Goal: Navigation & Orientation: Find specific page/section

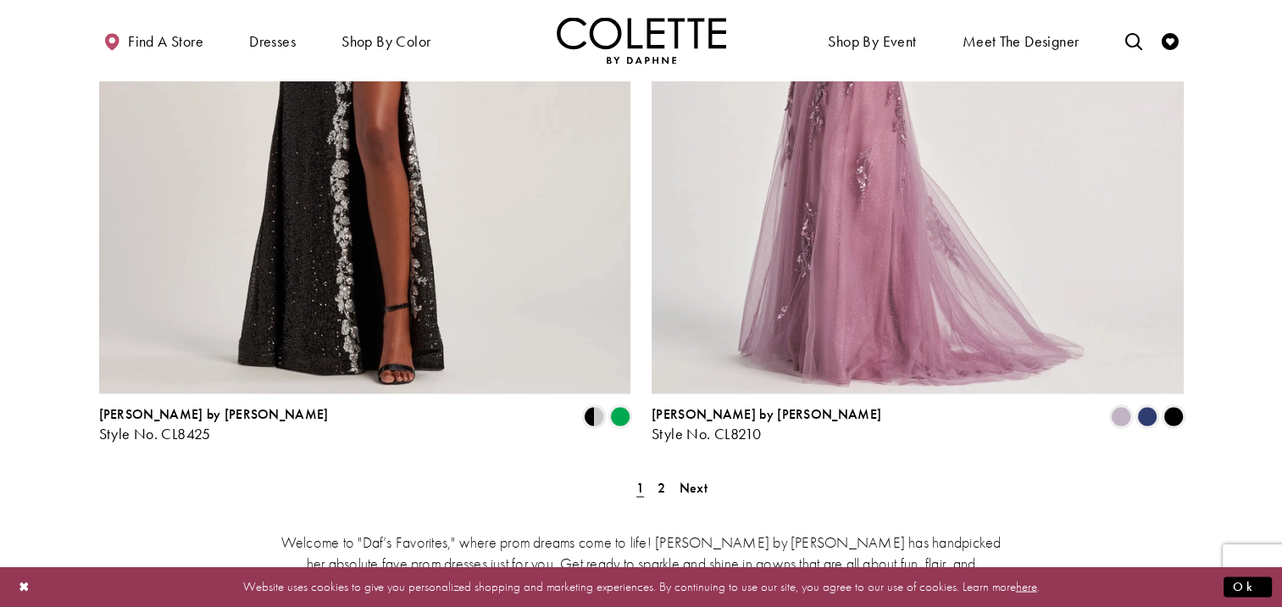
scroll to position [3049, 0]
click at [688, 479] on span "Next" at bounding box center [693, 488] width 28 height 18
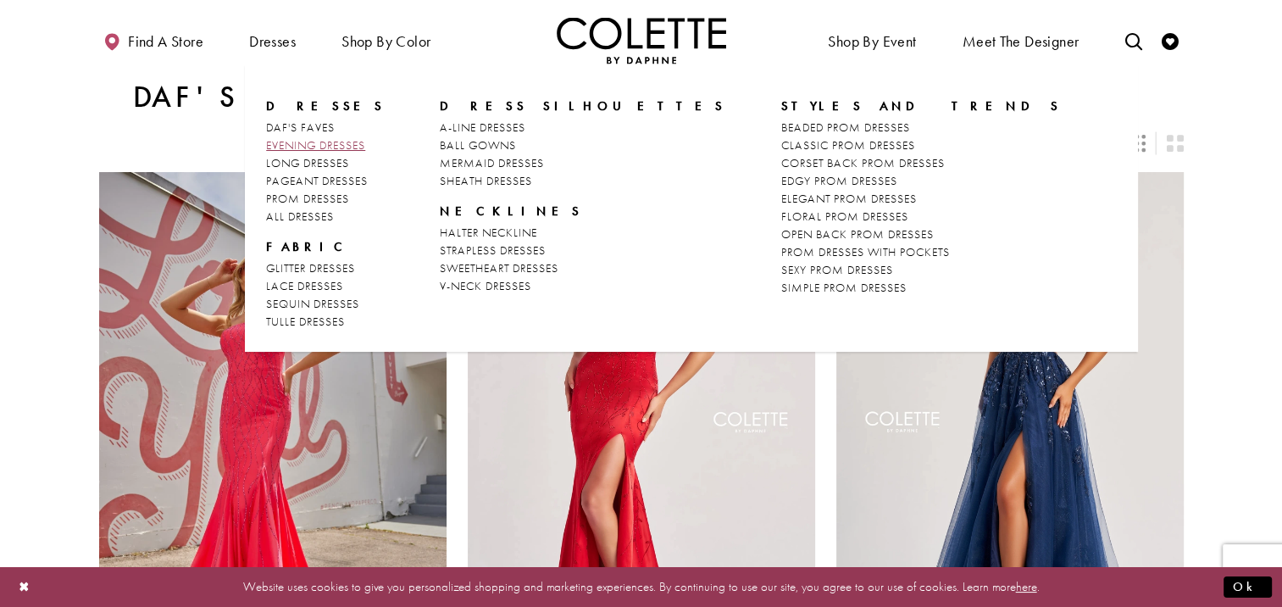
click at [319, 143] on span "EVENING DRESSES" at bounding box center [315, 144] width 99 height 15
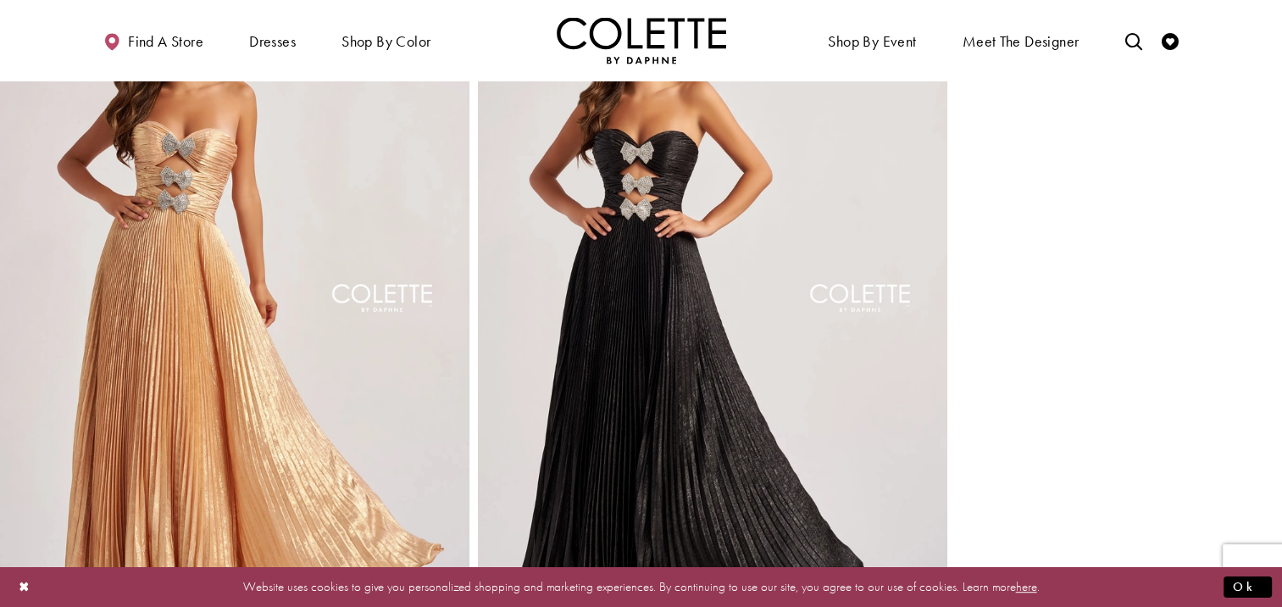
scroll to position [762, 0]
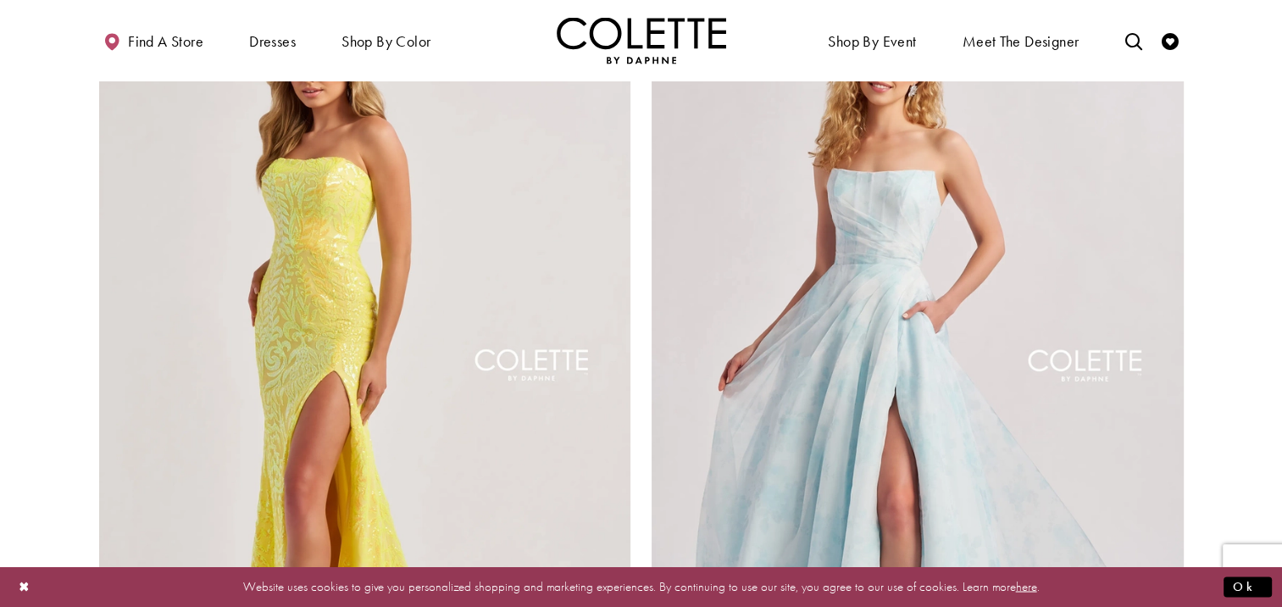
scroll to position [3049, 0]
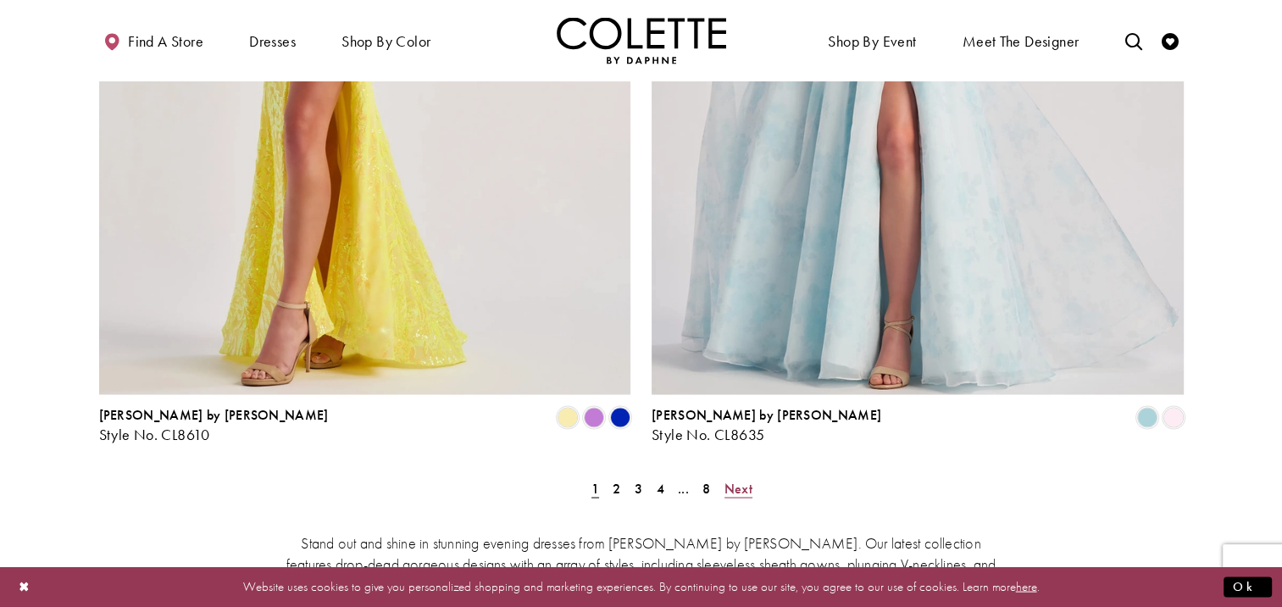
click at [735, 479] on span "Next" at bounding box center [738, 488] width 28 height 18
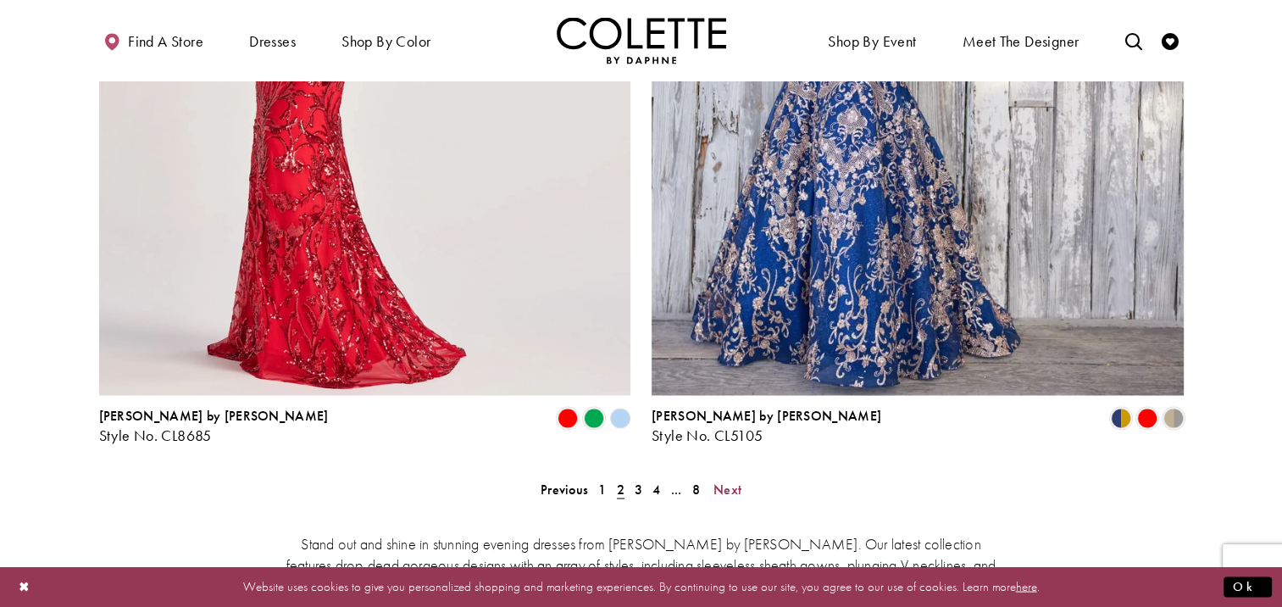
scroll to position [3226, 0]
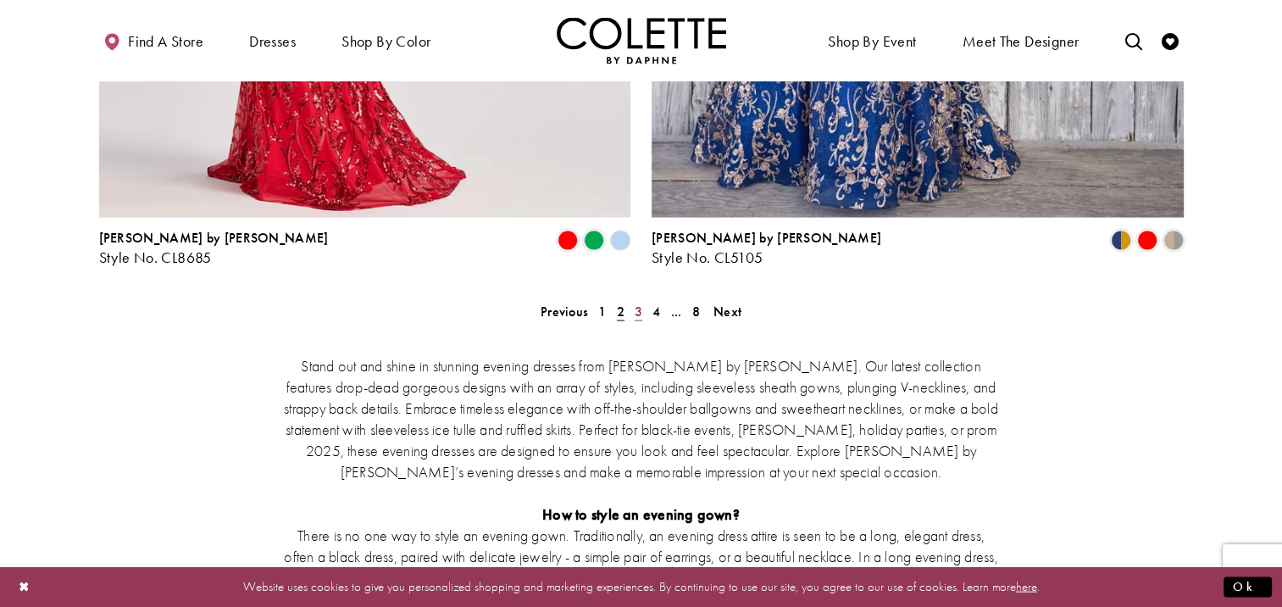
click at [638, 302] on span "3" at bounding box center [638, 311] width 8 height 18
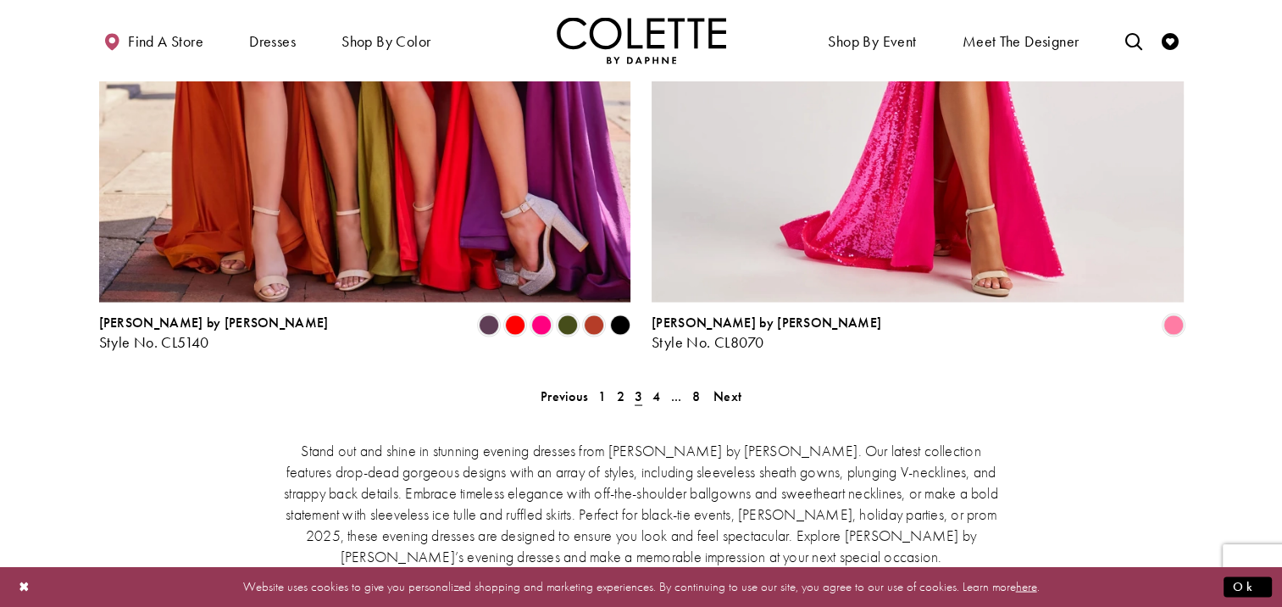
scroll to position [3141, 0]
click at [656, 387] on span "4" at bounding box center [656, 396] width 8 height 18
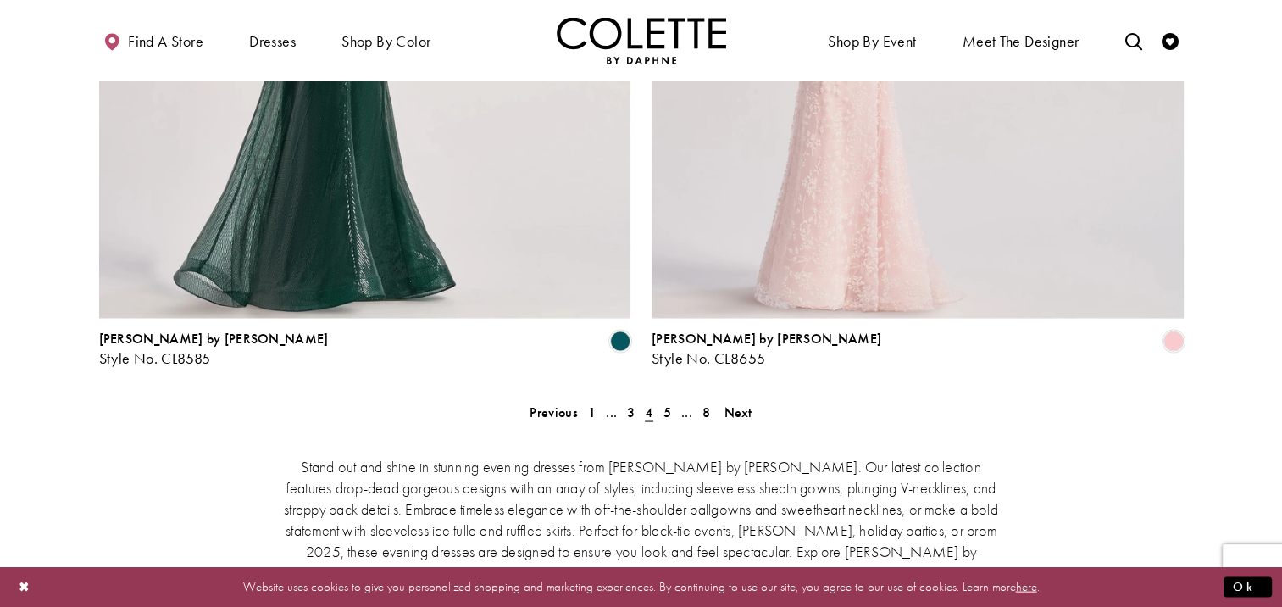
scroll to position [3141, 0]
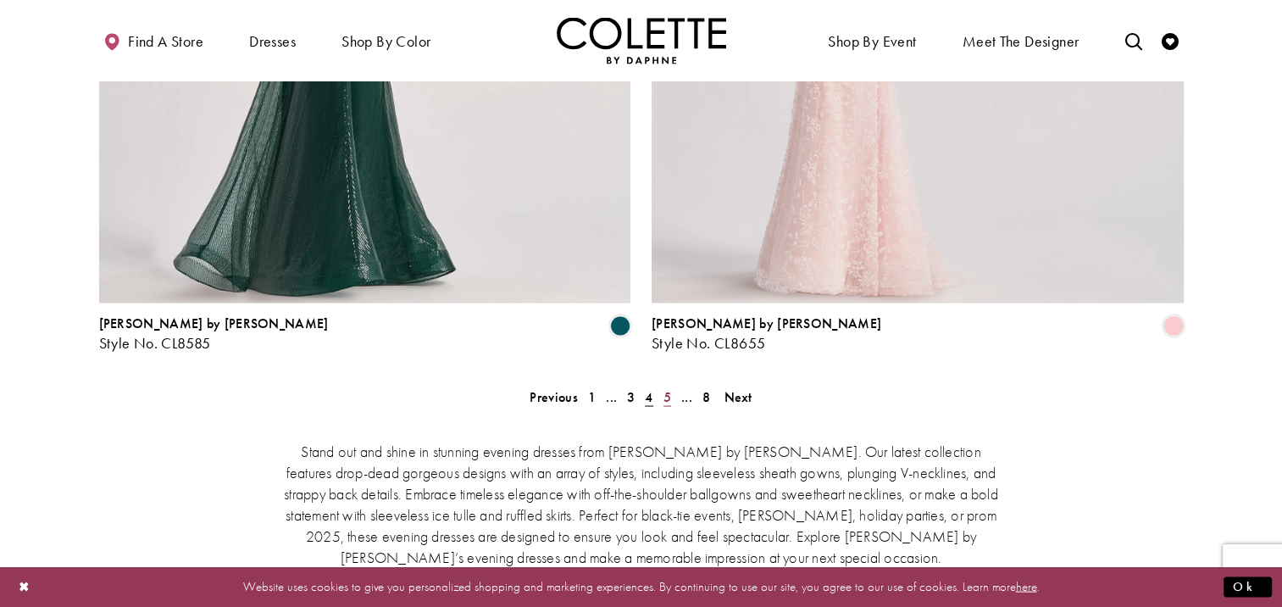
click at [670, 387] on span "5" at bounding box center [667, 396] width 8 height 18
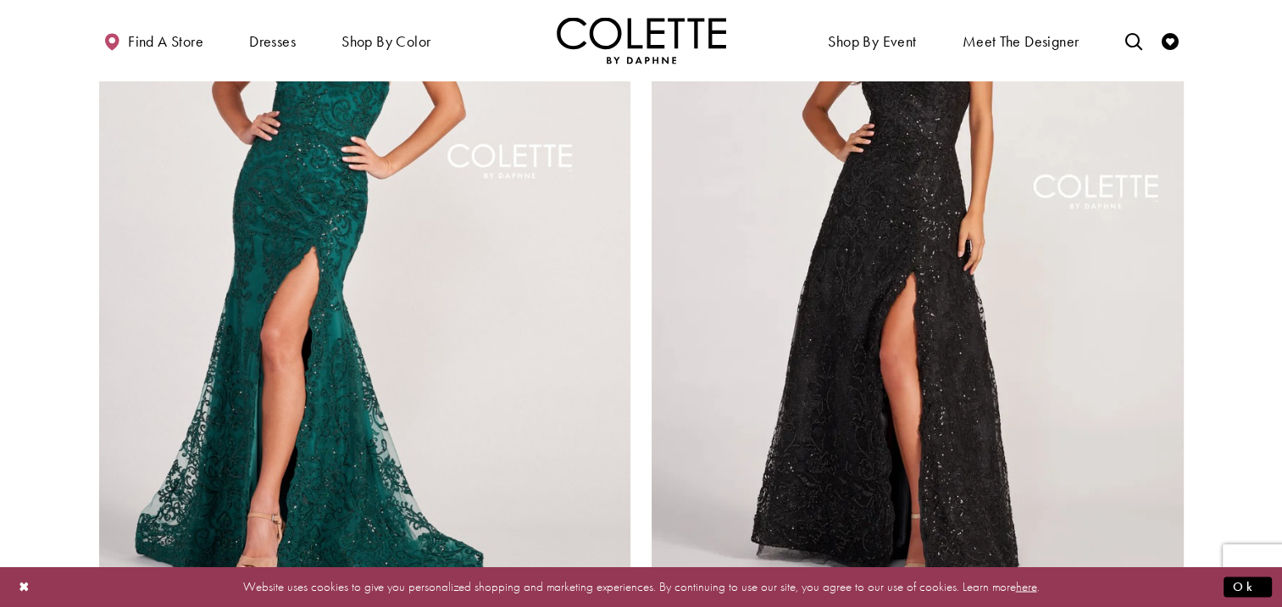
scroll to position [3141, 0]
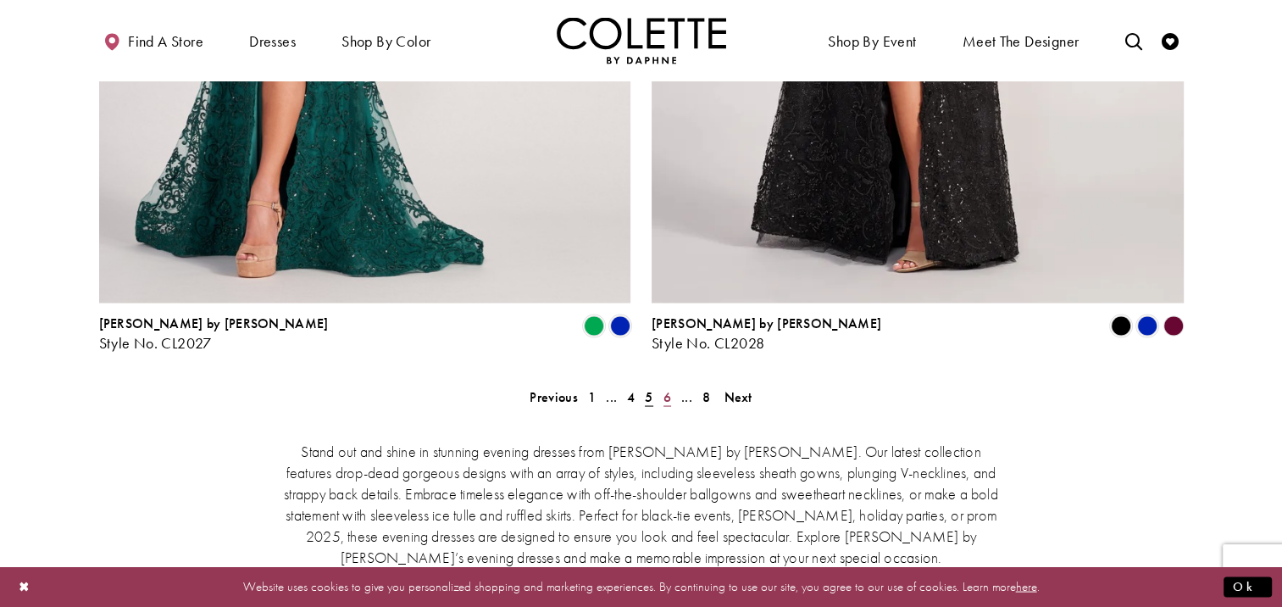
click at [664, 387] on span "6" at bounding box center [667, 396] width 8 height 18
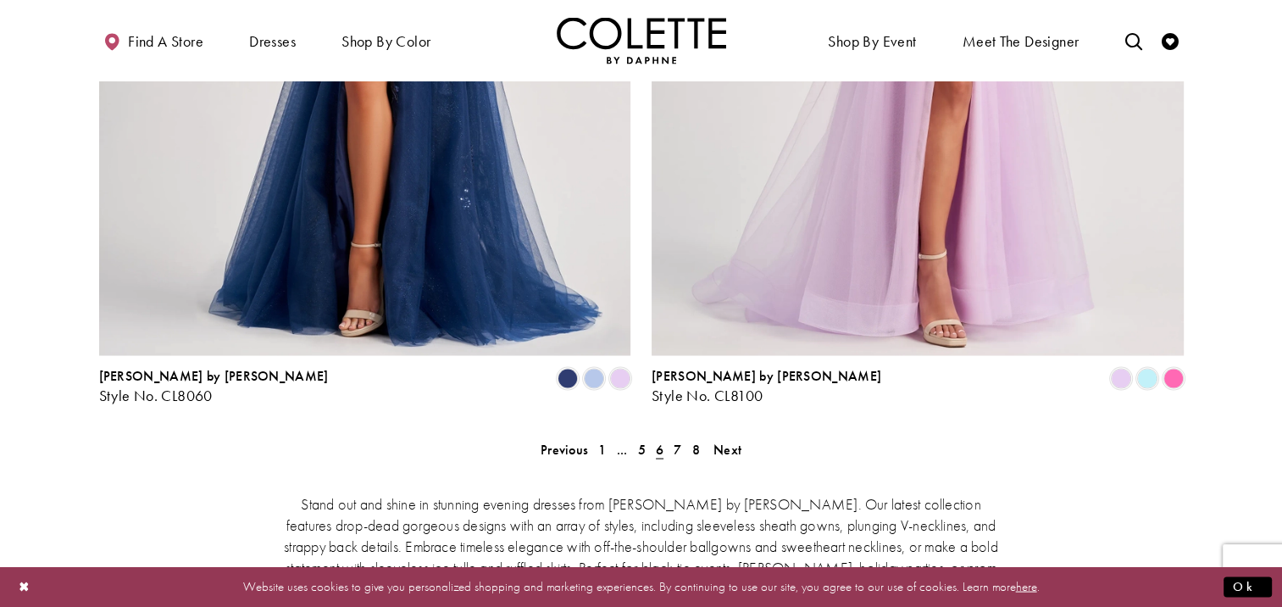
scroll to position [3310, 0]
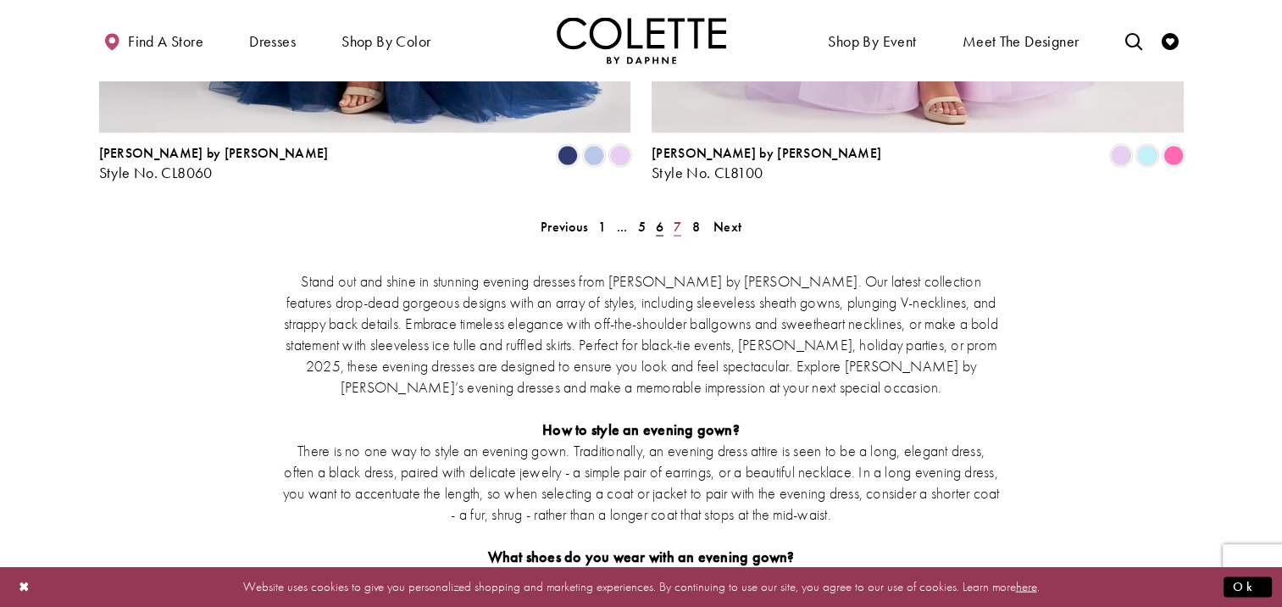
click at [679, 218] on span "7" at bounding box center [677, 227] width 8 height 18
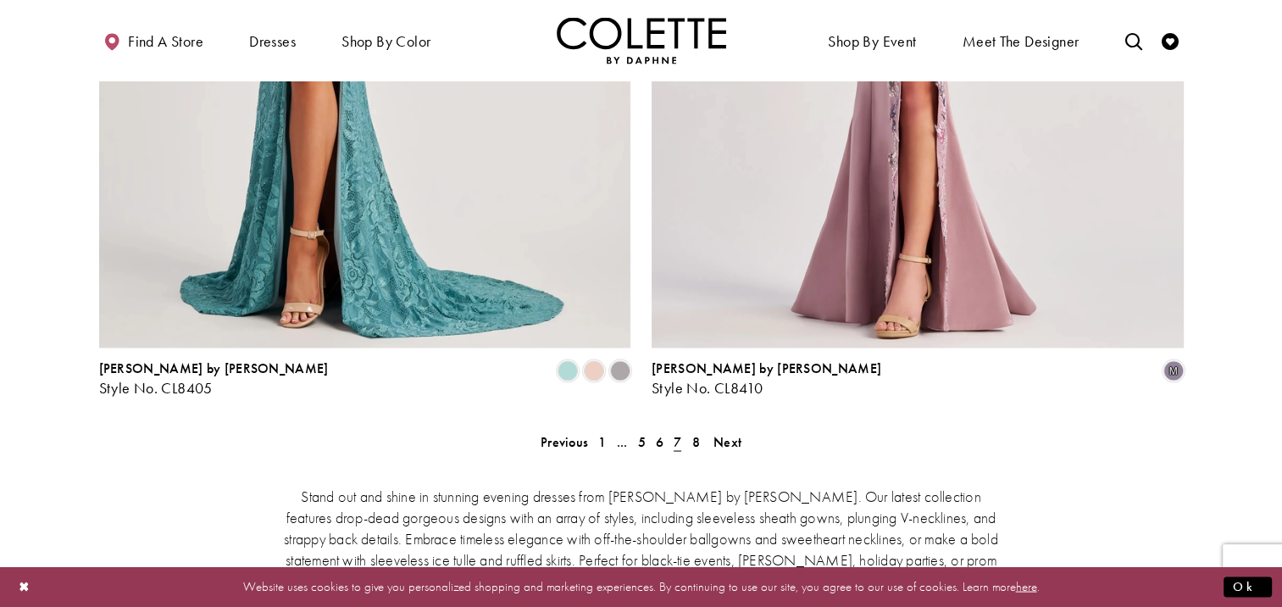
scroll to position [3226, 0]
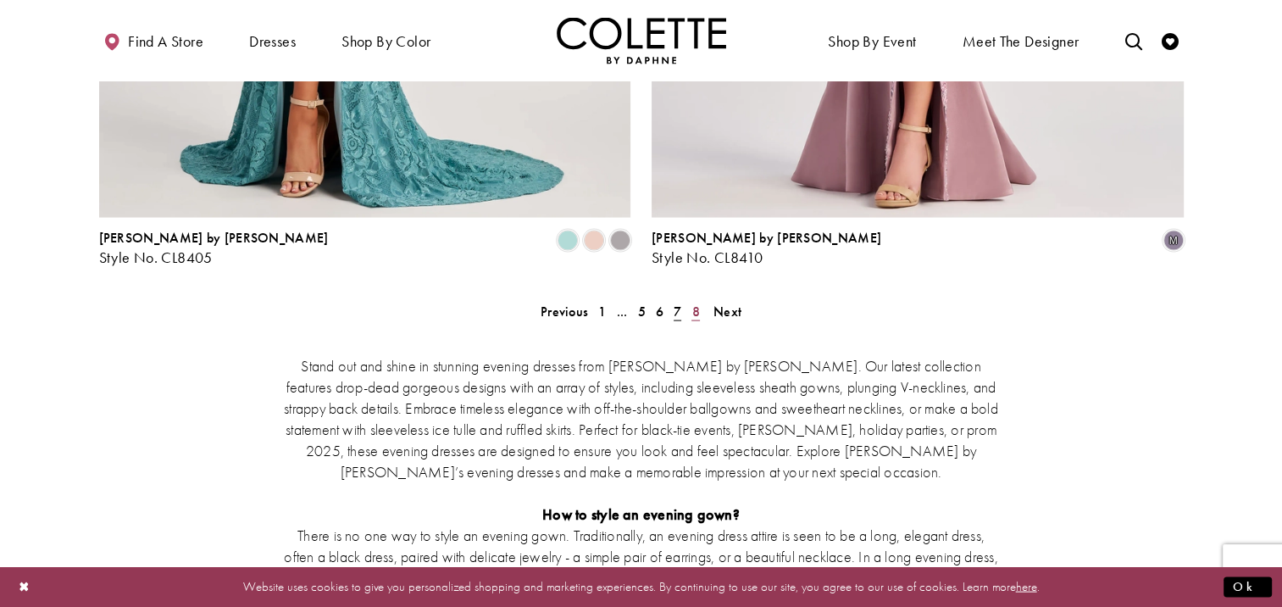
click at [692, 302] on span "8" at bounding box center [695, 311] width 8 height 18
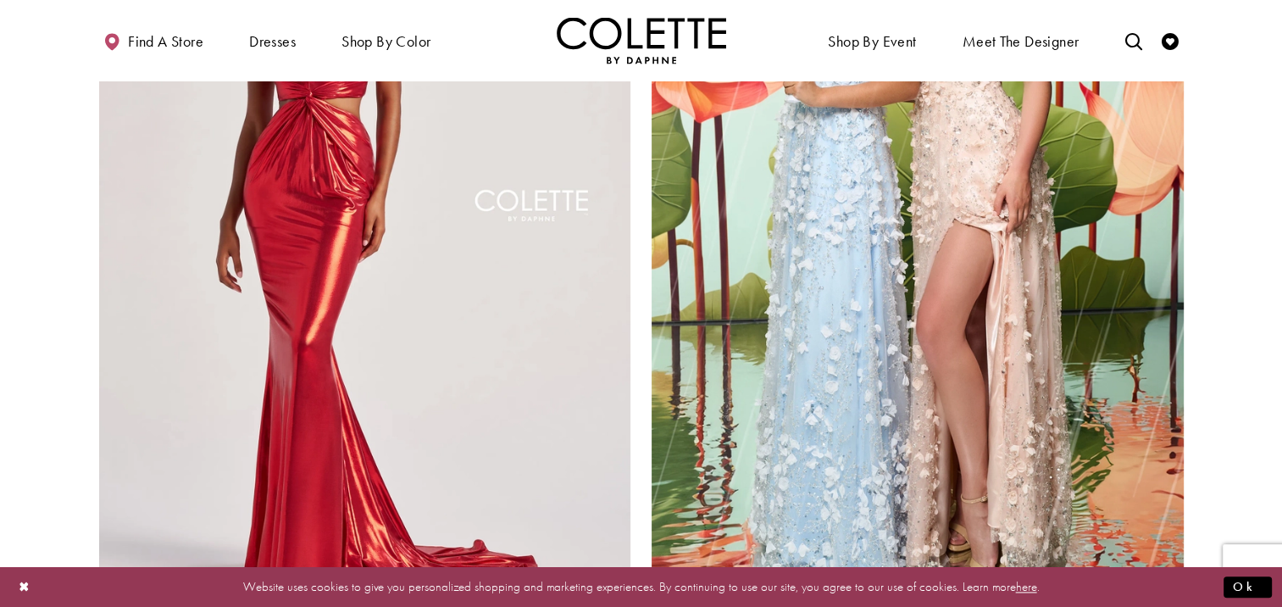
scroll to position [2548, 0]
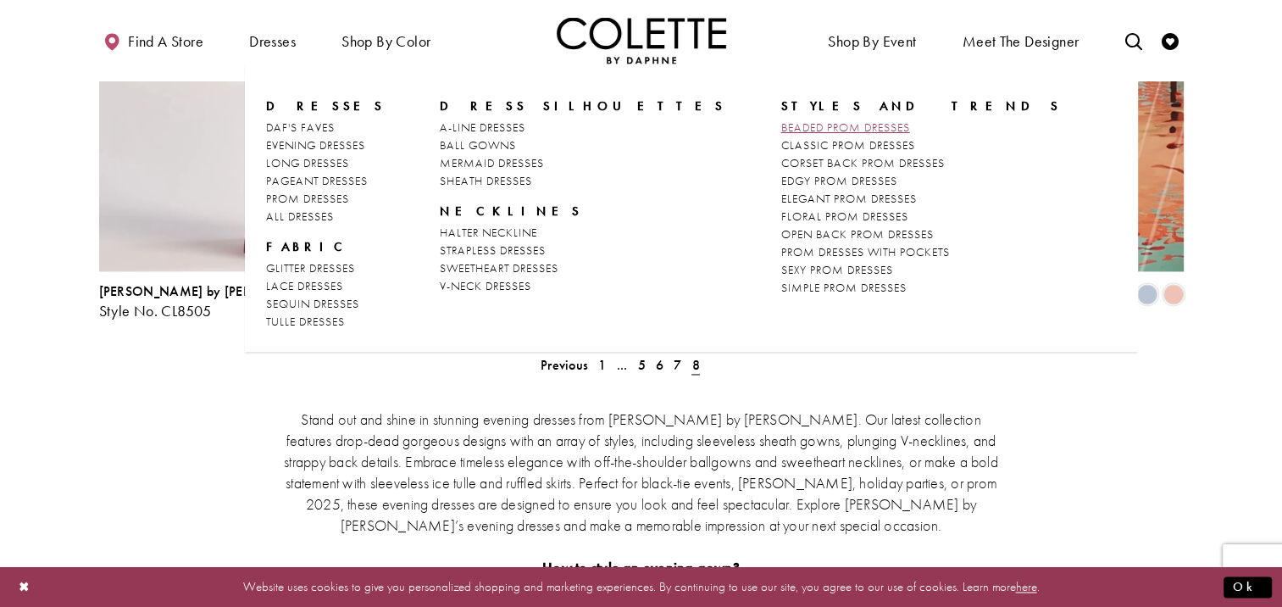
click at [781, 122] on span "BEADED PROM DRESSES" at bounding box center [845, 126] width 129 height 15
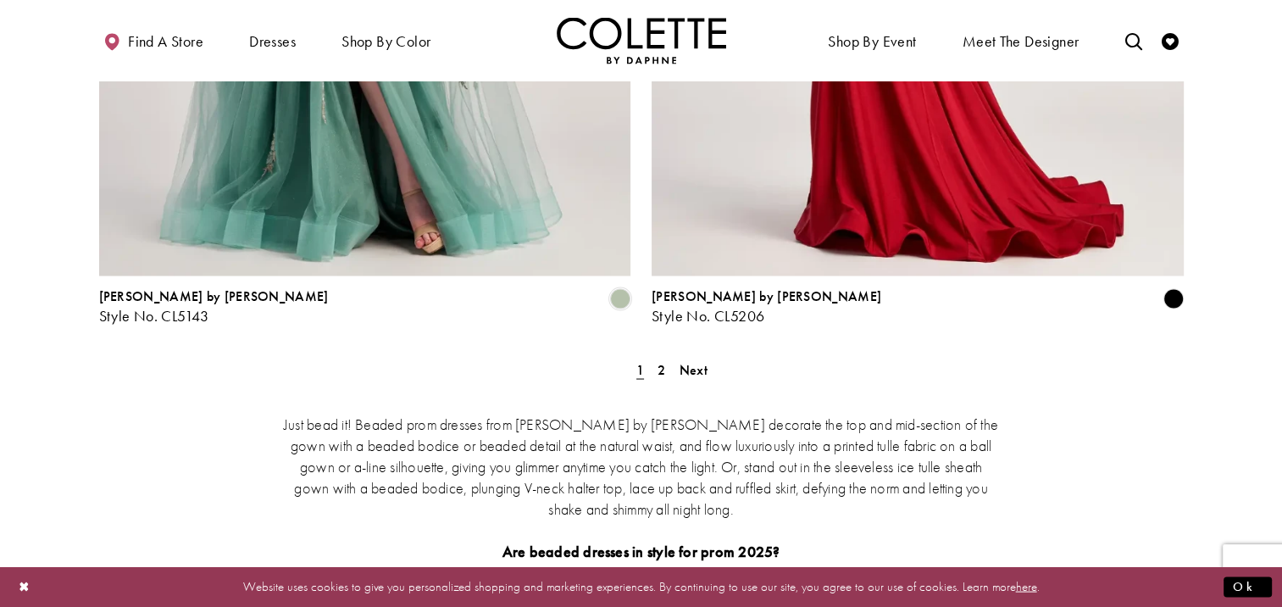
scroll to position [3049, 0]
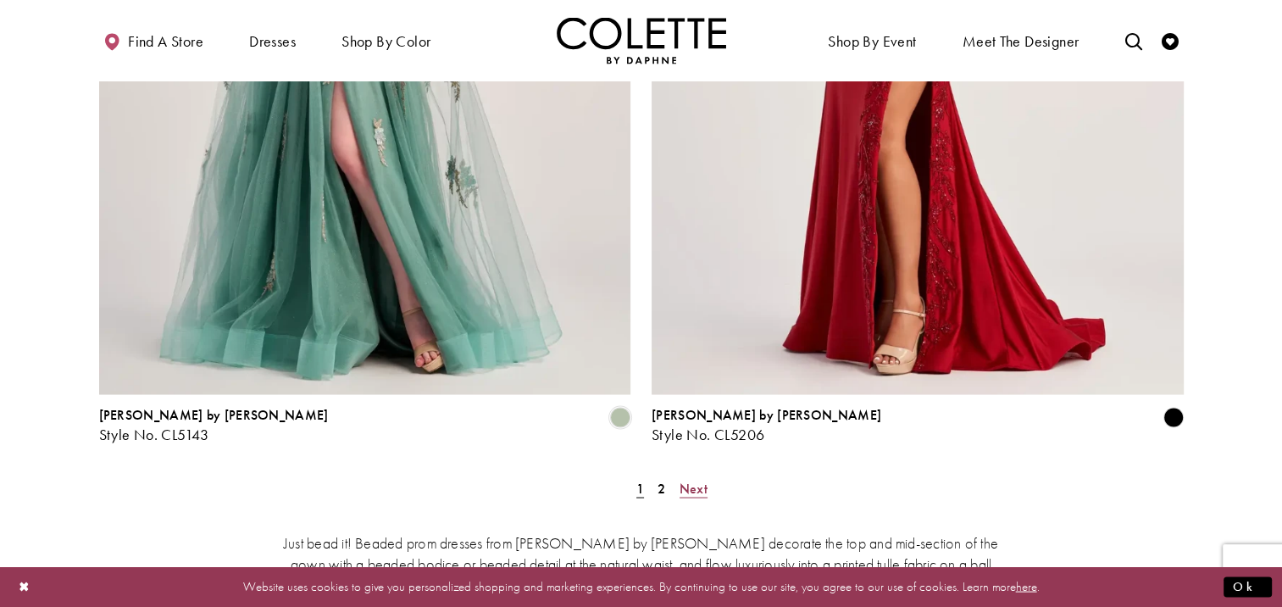
click at [696, 479] on span "Next" at bounding box center [693, 488] width 28 height 18
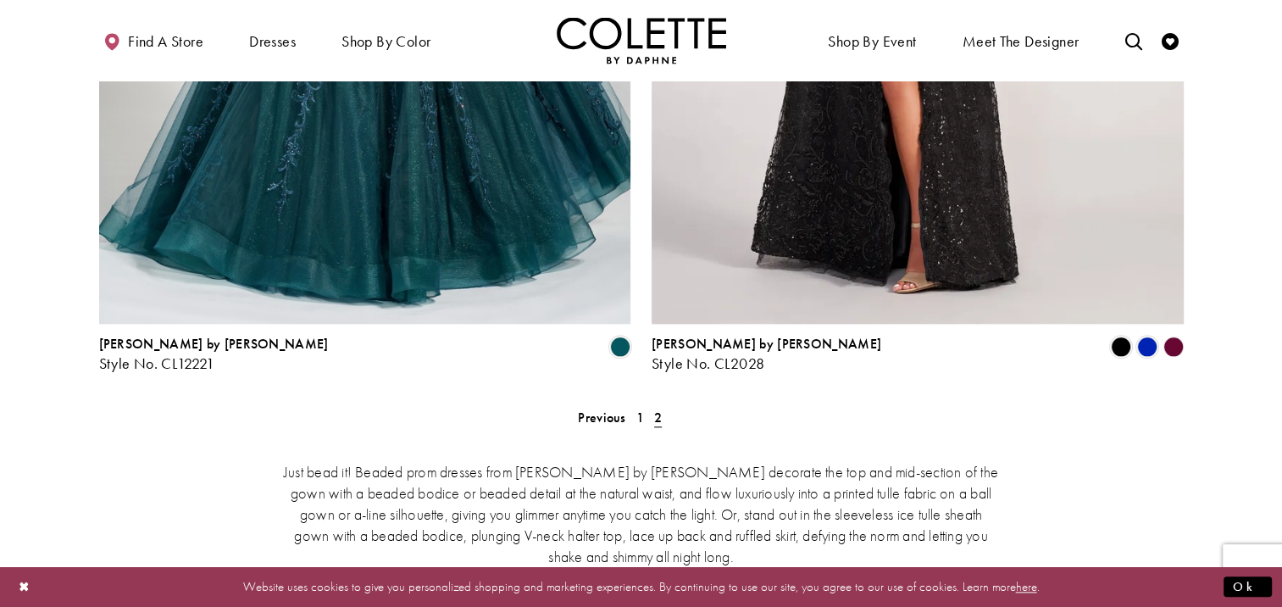
scroll to position [2294, 0]
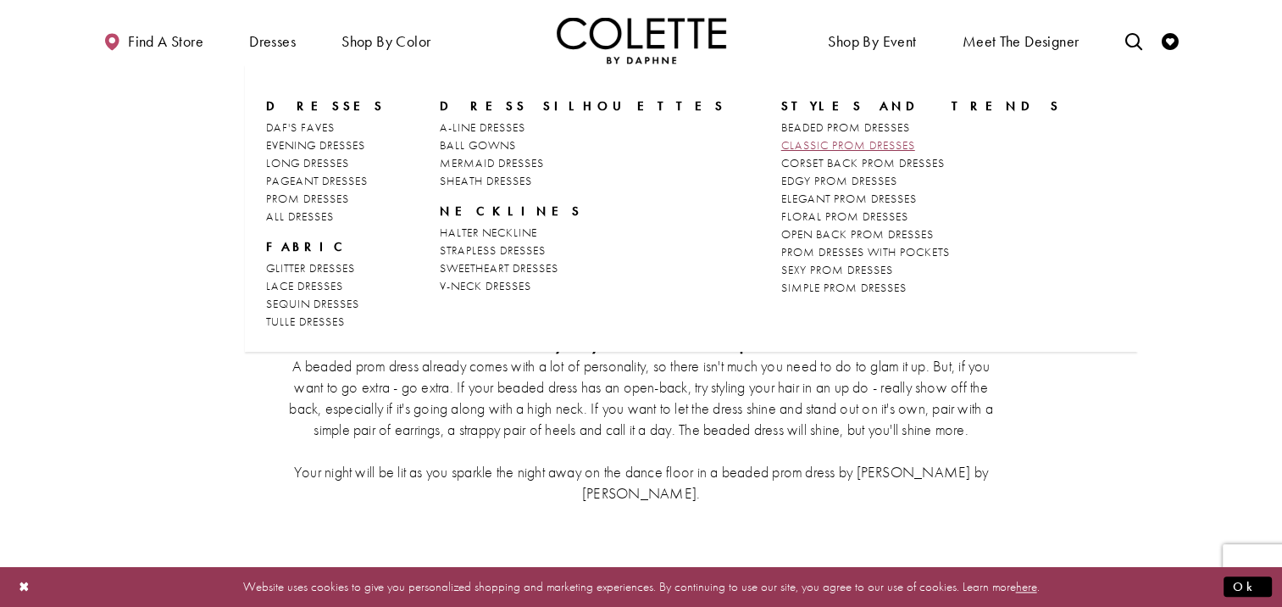
click at [781, 148] on span "CLASSIC PROM DRESSES" at bounding box center [848, 144] width 134 height 15
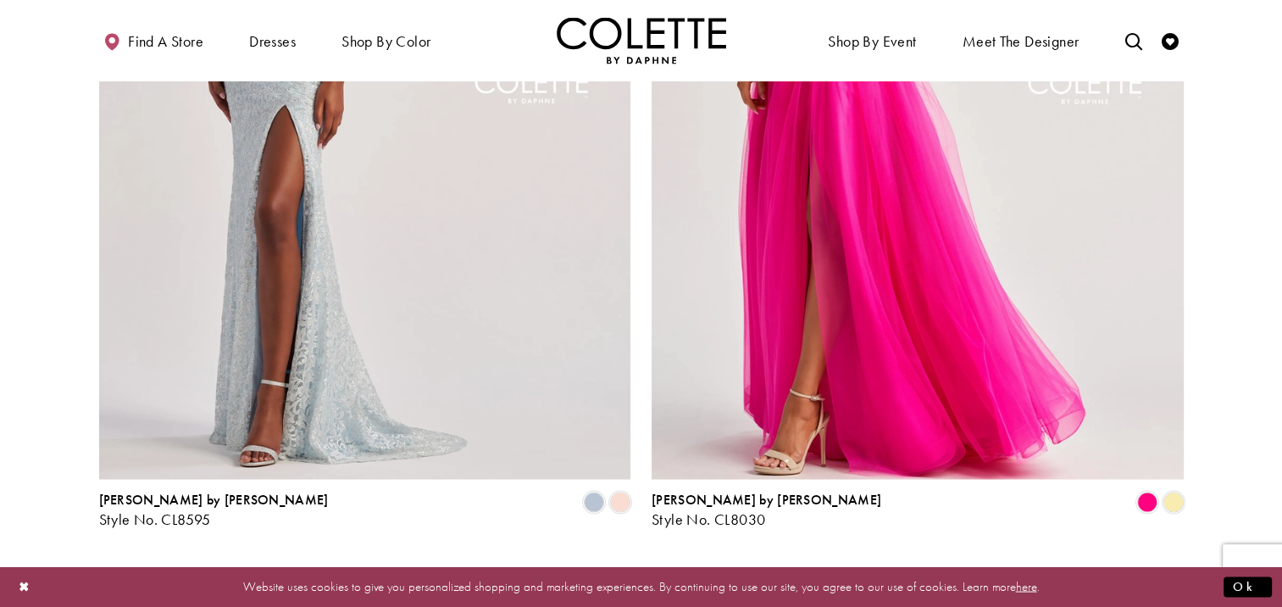
scroll to position [3049, 0]
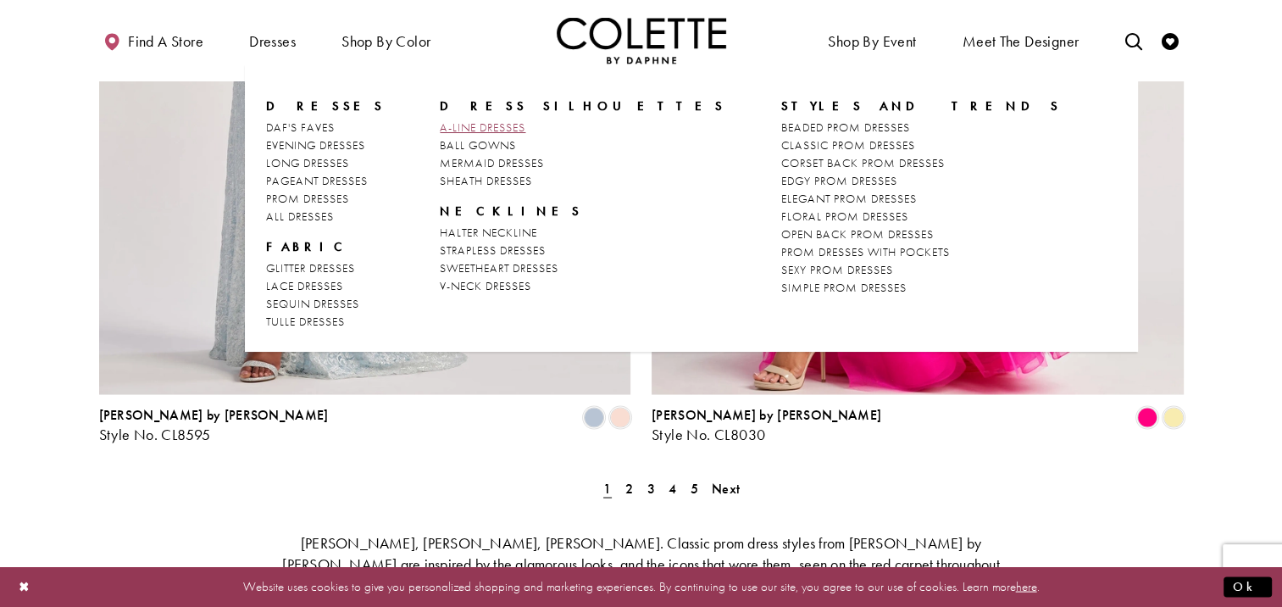
click at [464, 132] on span "A-LINE DRESSES" at bounding box center [483, 126] width 86 height 15
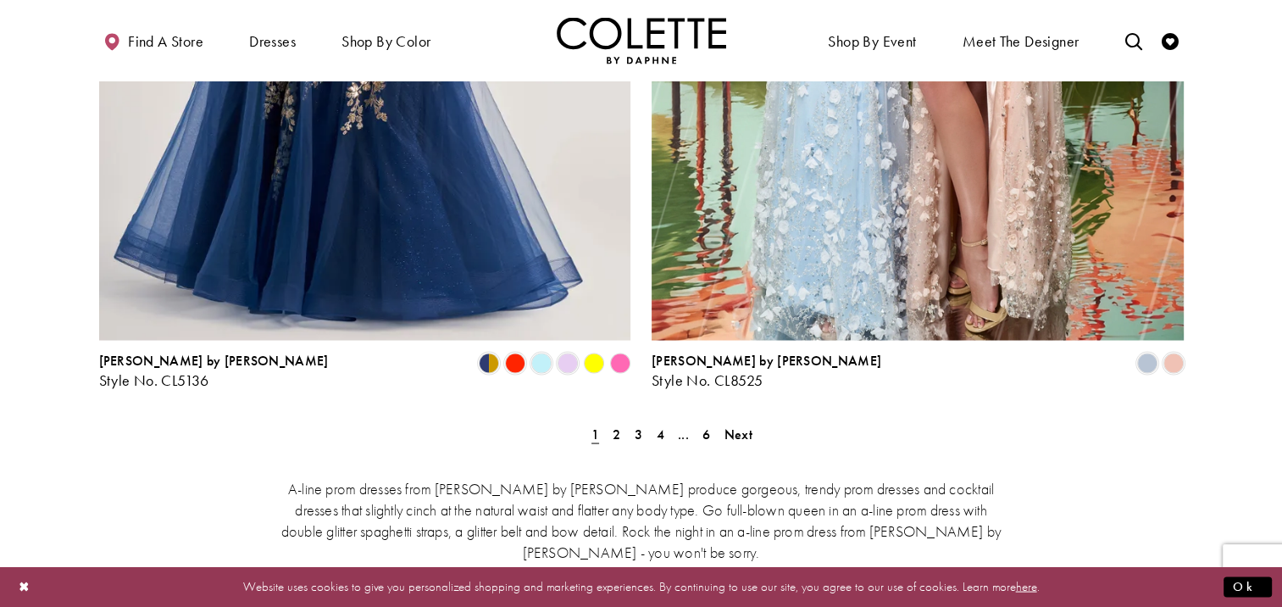
scroll to position [3304, 0]
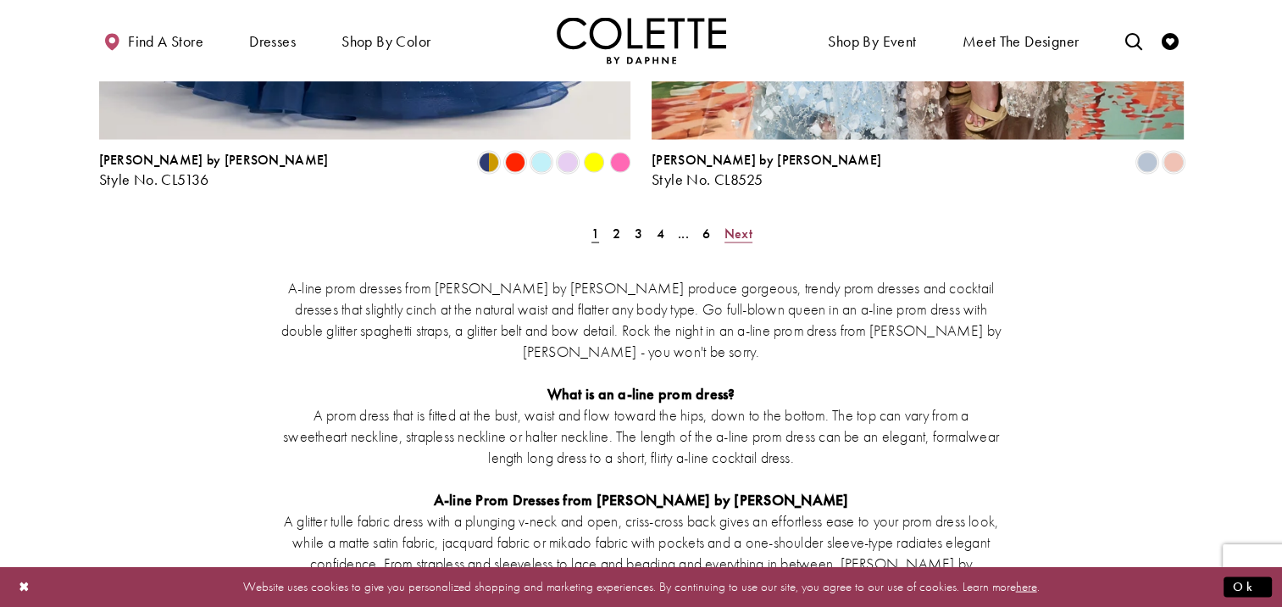
click at [734, 224] on span "Next" at bounding box center [738, 233] width 28 height 18
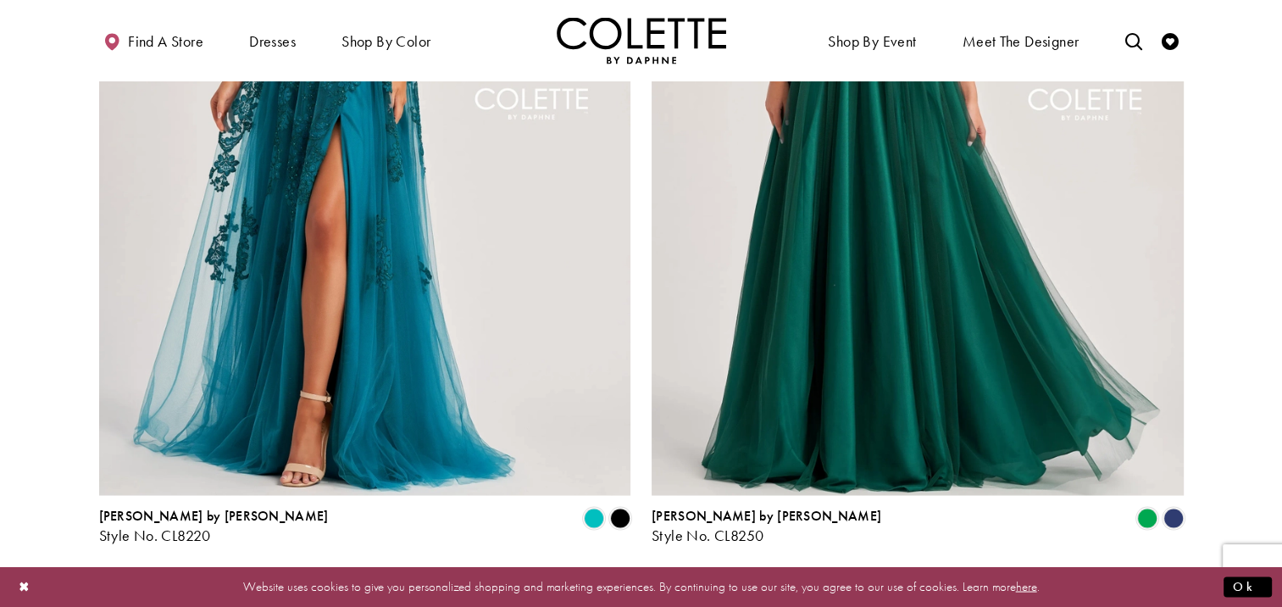
scroll to position [3226, 0]
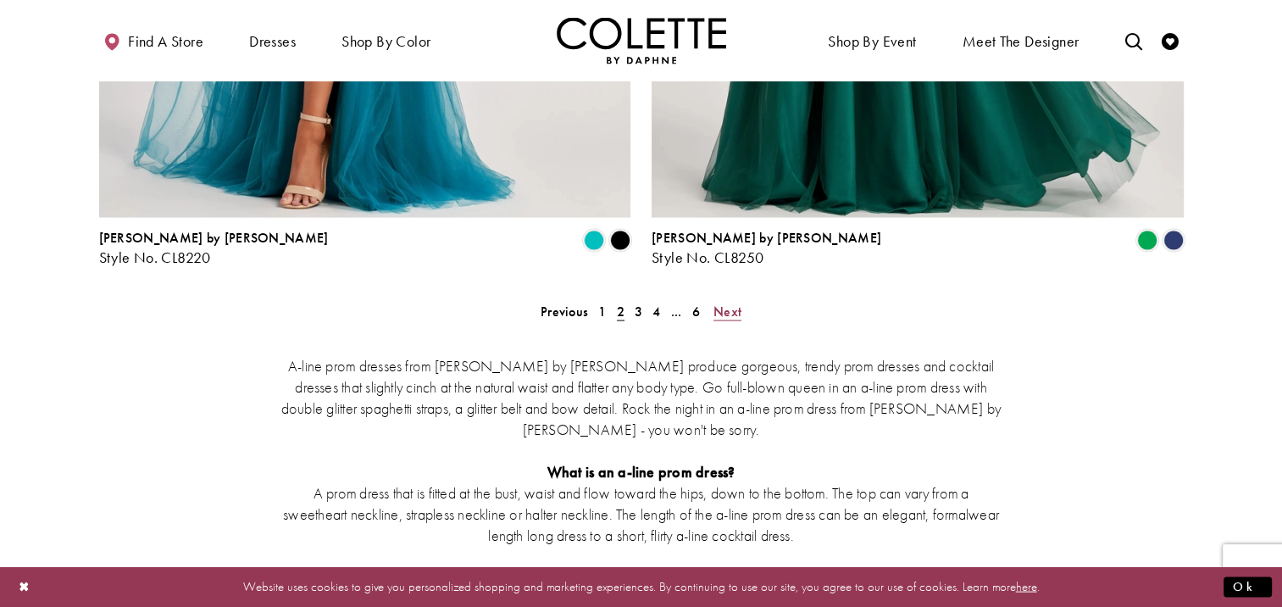
click at [722, 302] on span "Next" at bounding box center [727, 311] width 28 height 18
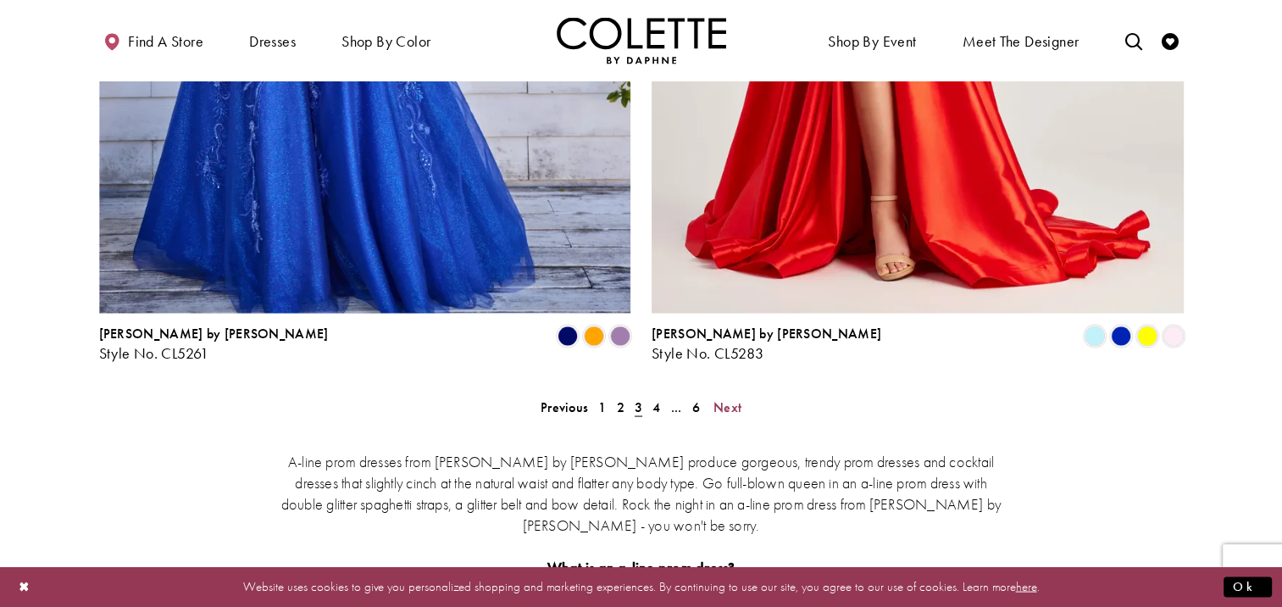
scroll to position [3141, 0]
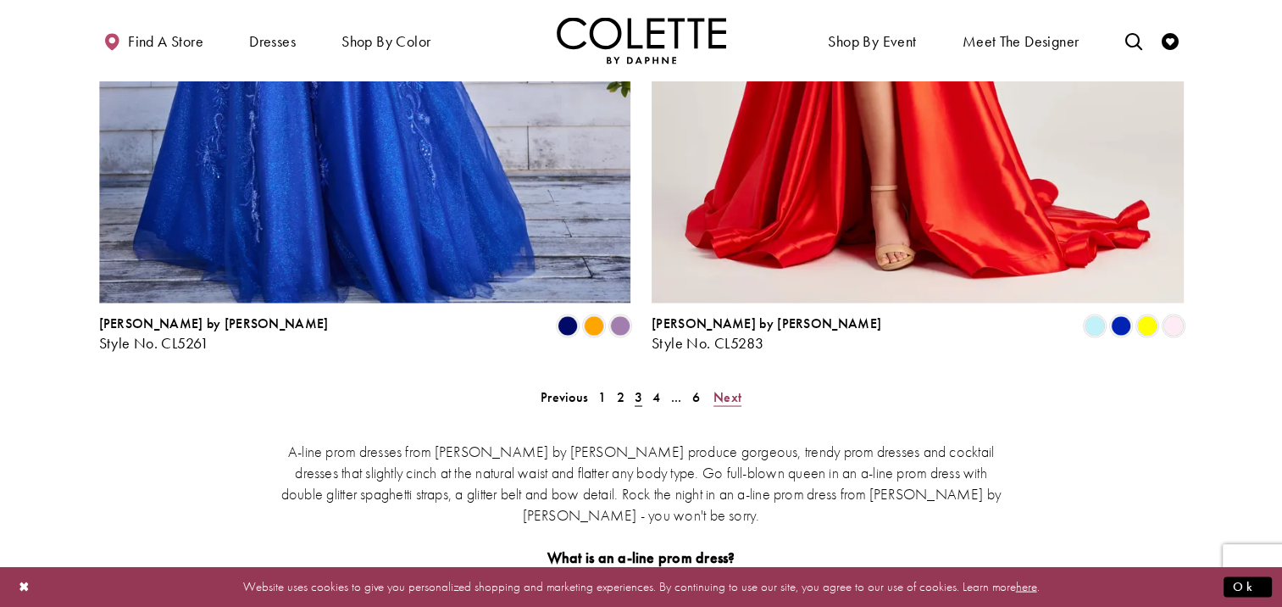
click at [729, 387] on span "Next" at bounding box center [727, 396] width 28 height 18
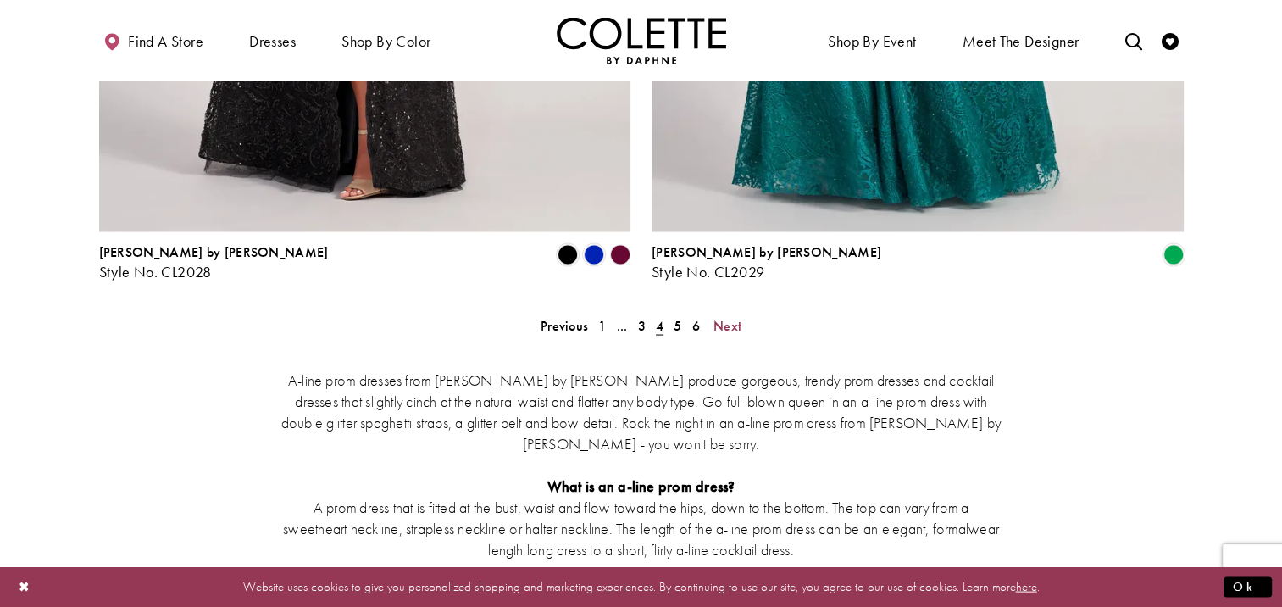
scroll to position [3226, 0]
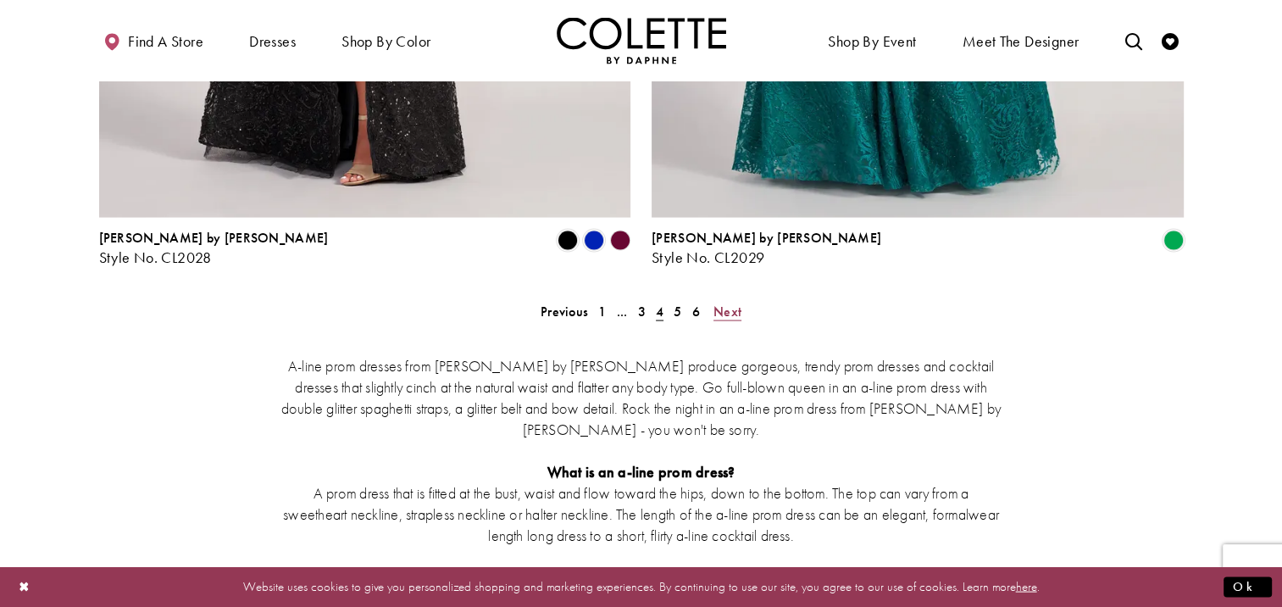
click at [717, 302] on span "Next" at bounding box center [727, 311] width 28 height 18
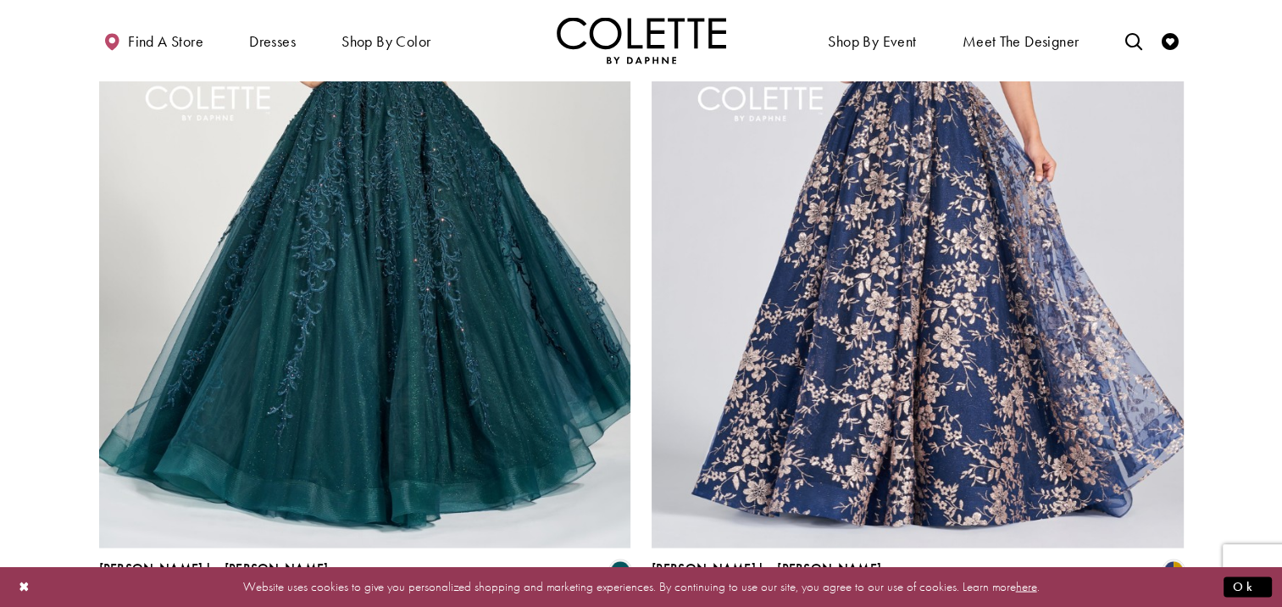
scroll to position [3226, 0]
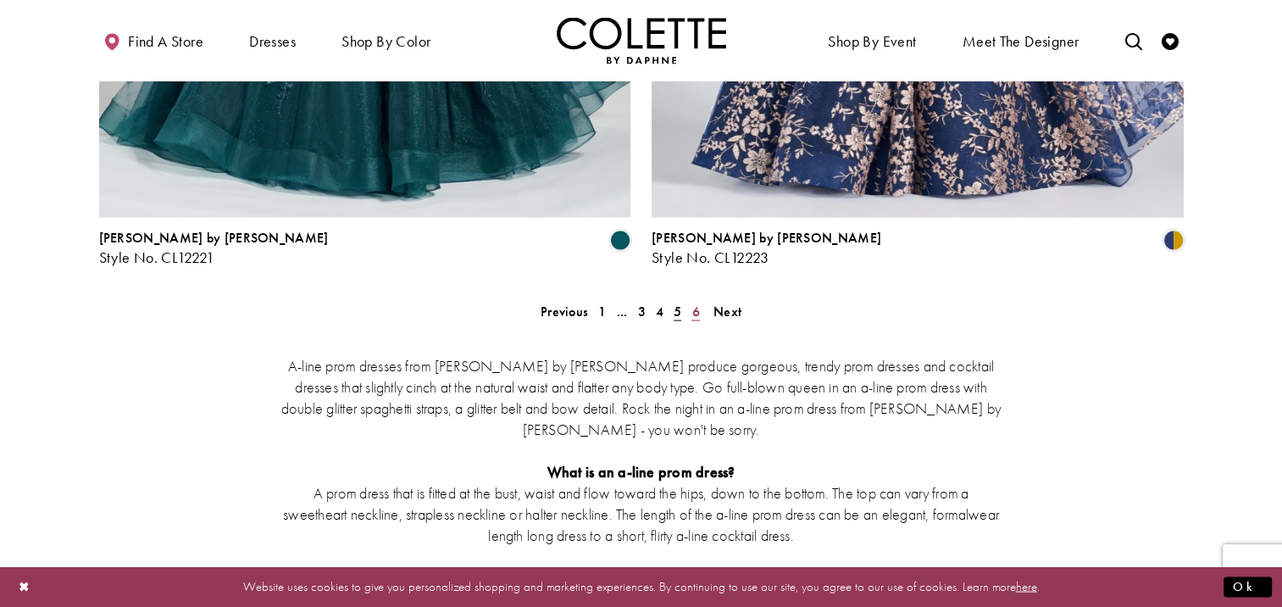
click at [694, 302] on span "6" at bounding box center [695, 311] width 8 height 18
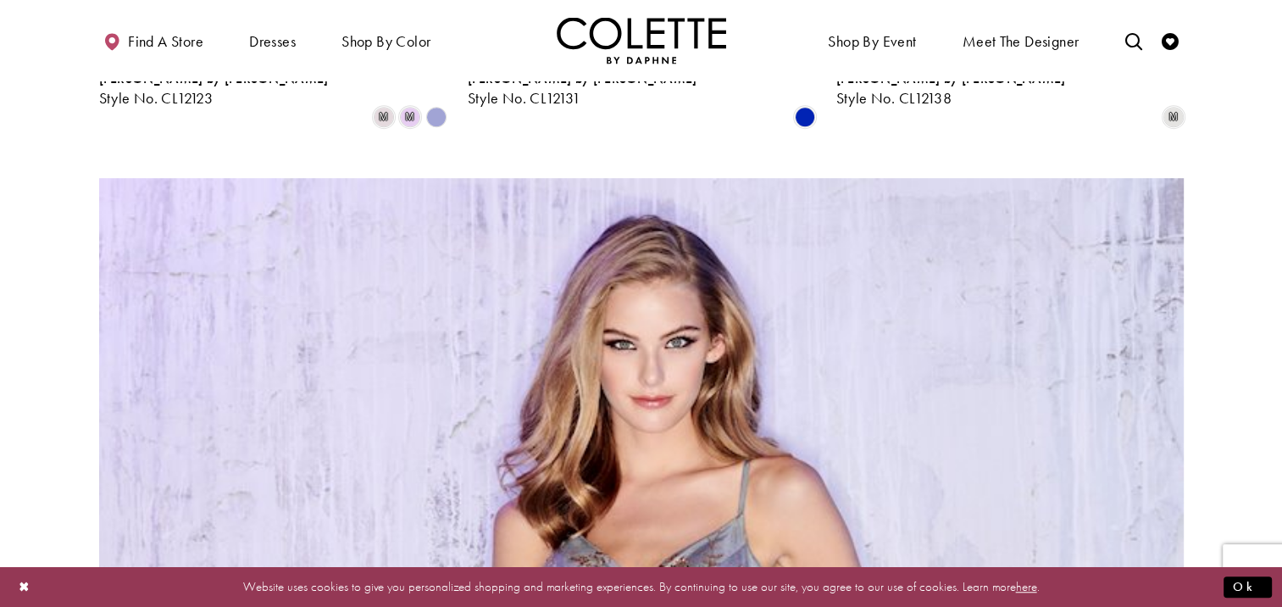
scroll to position [1023, 0]
